Goal: Task Accomplishment & Management: Use online tool/utility

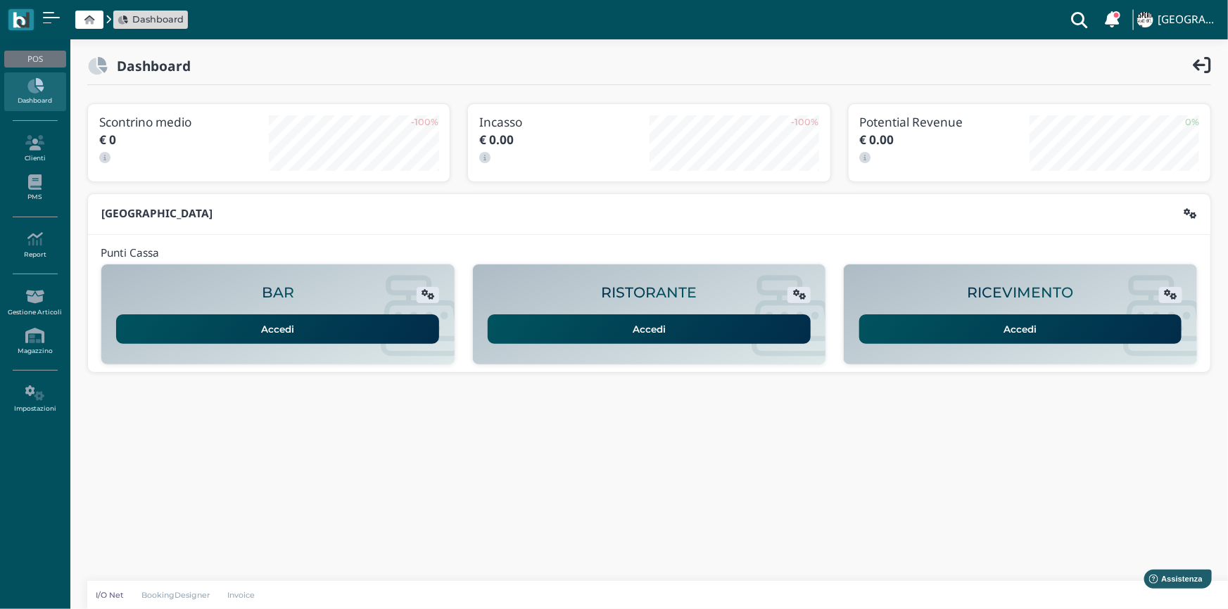
click at [1029, 331] on link "Accedi" at bounding box center [1020, 330] width 323 height 30
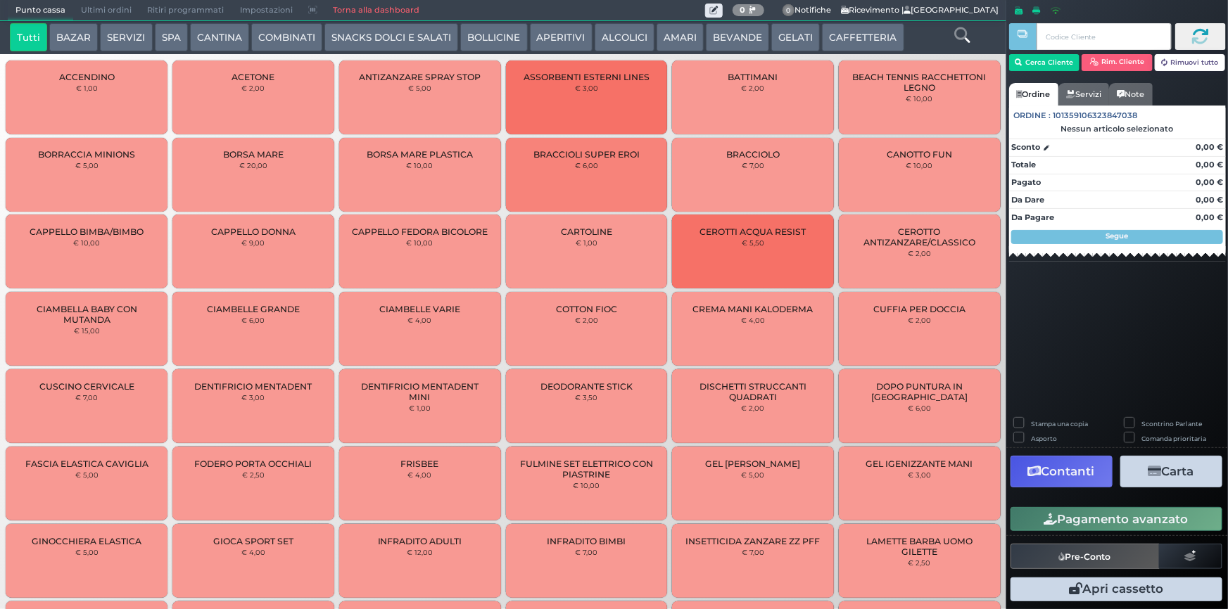
click at [792, 34] on button "GELATI" at bounding box center [795, 37] width 49 height 28
